Goal: Answer question/provide support: Answer question/provide support

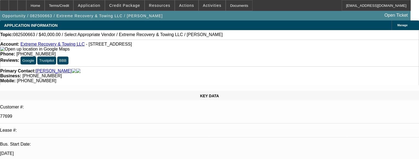
select select "0"
select select "2"
select select "0.1"
select select "1"
select select "2"
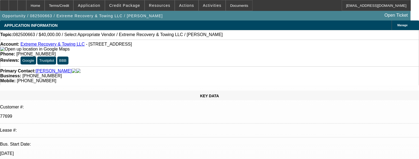
select select "4"
radio input "true"
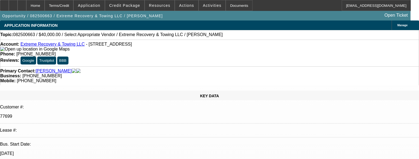
paste textarea "CUSTOMER HAS 4 CONTRACTS 2 ARE SOLD DEALS ANOTHER 2 ARE SERVICE DEALS ,PG HAS B…"
type textarea "CUSTOMER HAS 4 CONTRACTS 2 ARE SOLD DEALS ANOTHER 2 ARE SERVICE DEALS ,PG HAS B…"
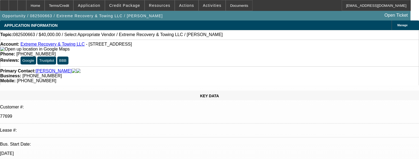
radio input "false"
radio input "true"
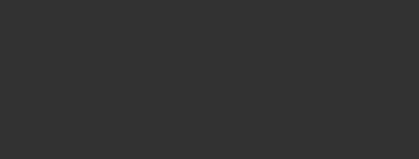
scroll to position [0, 0]
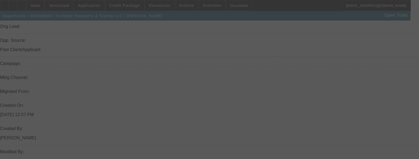
scroll to position [321, 0]
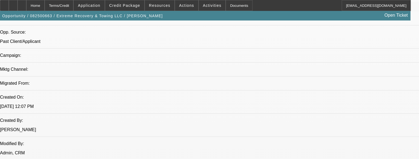
select select "0"
select select "2"
select select "0.1"
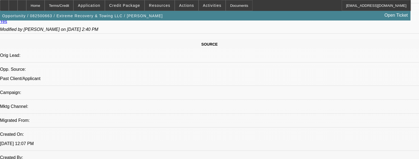
select select "1"
select select "2"
select select "4"
